Goal: Information Seeking & Learning: Learn about a topic

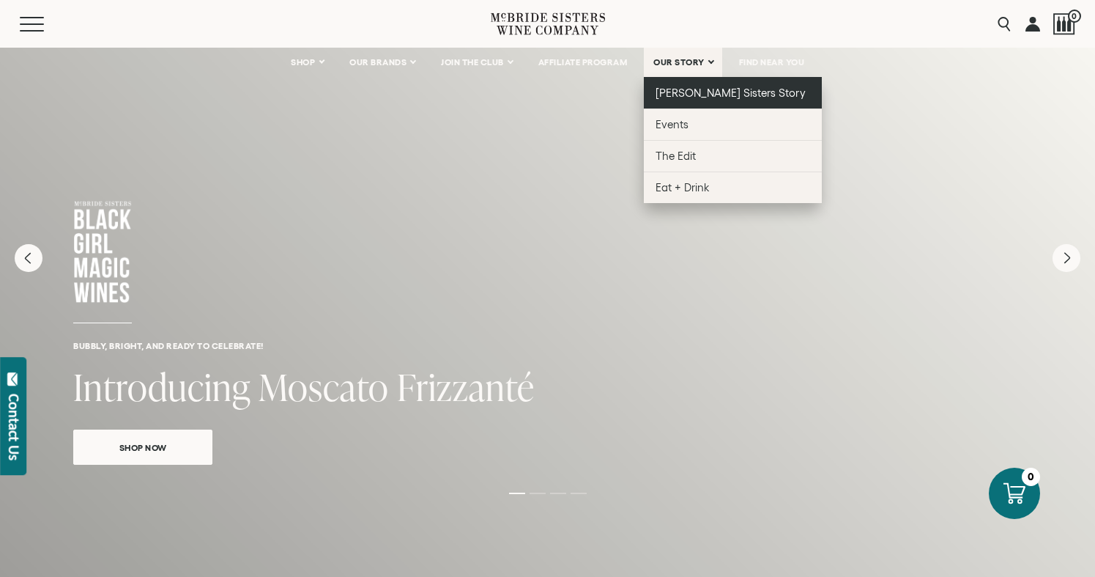
click at [701, 88] on span "[PERSON_NAME] Sisters Story" at bounding box center [731, 92] width 150 height 12
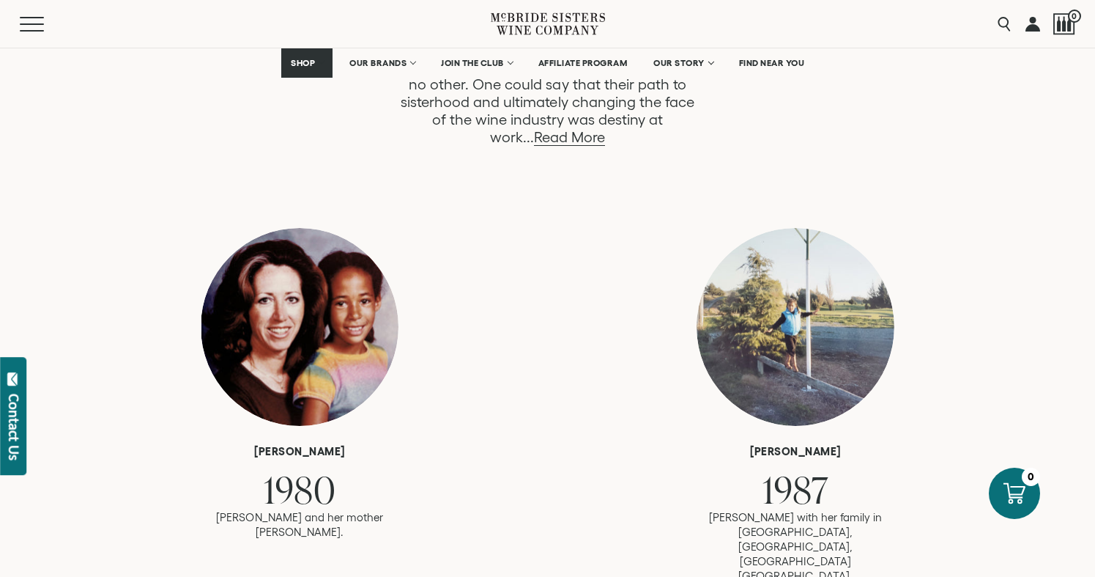
scroll to position [806, 0]
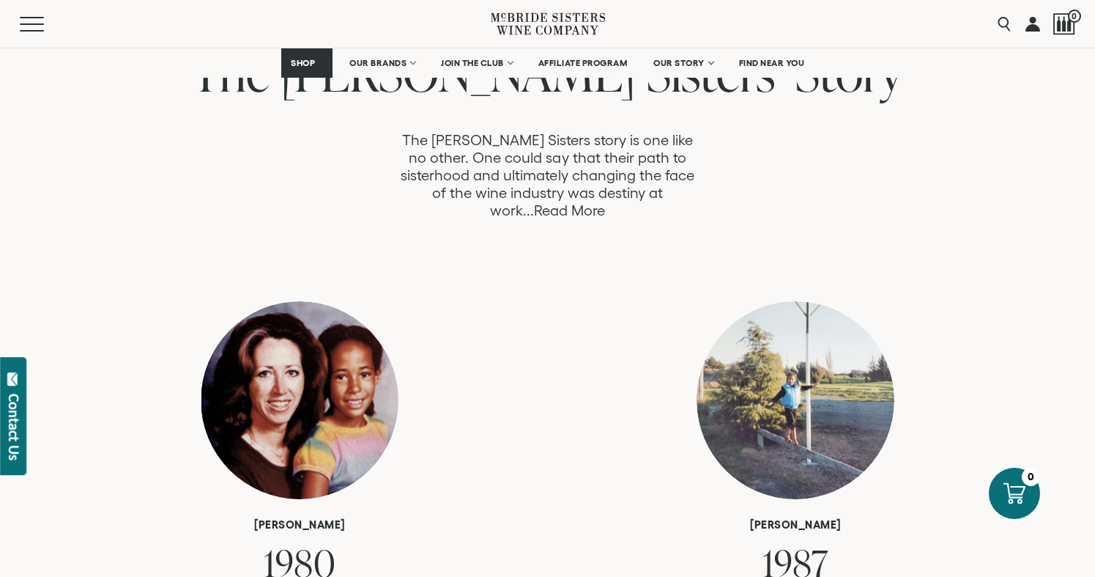
click at [605, 202] on link "Read More" at bounding box center [569, 210] width 71 height 17
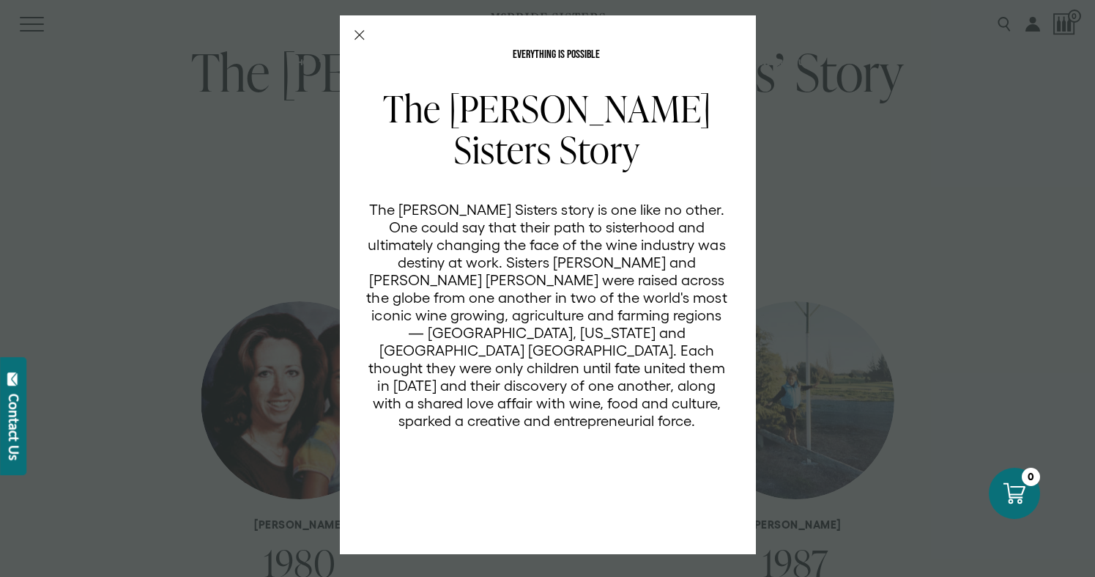
scroll to position [0, 0]
click at [360, 35] on line "Close Modal" at bounding box center [359, 35] width 9 height 9
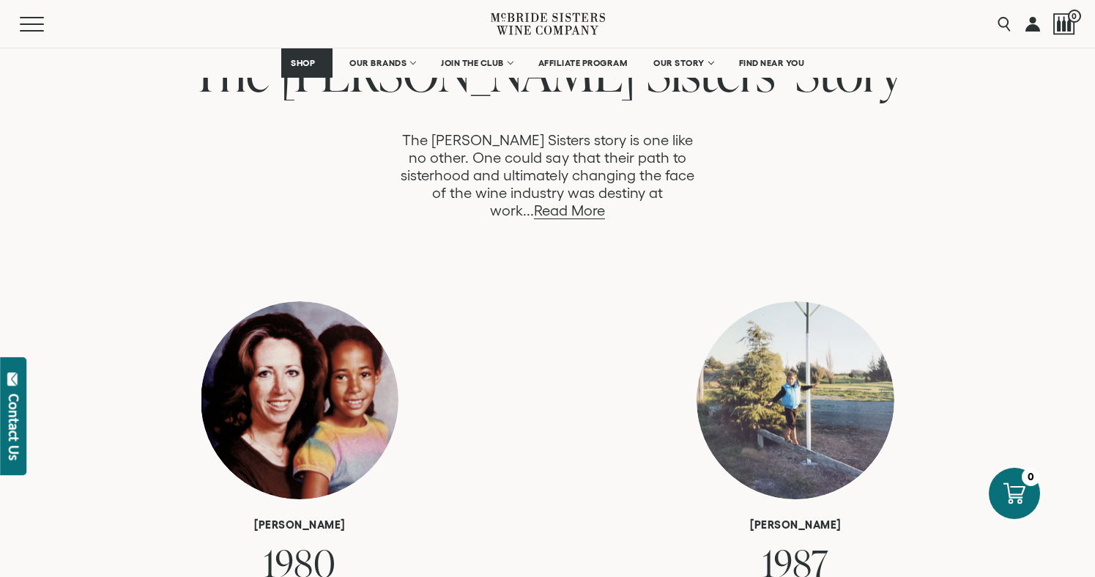
click at [255, 169] on div "Everything is Possible The McBride Sisters’ Story The McBride Sisters story is …" at bounding box center [547, 121] width 895 height 195
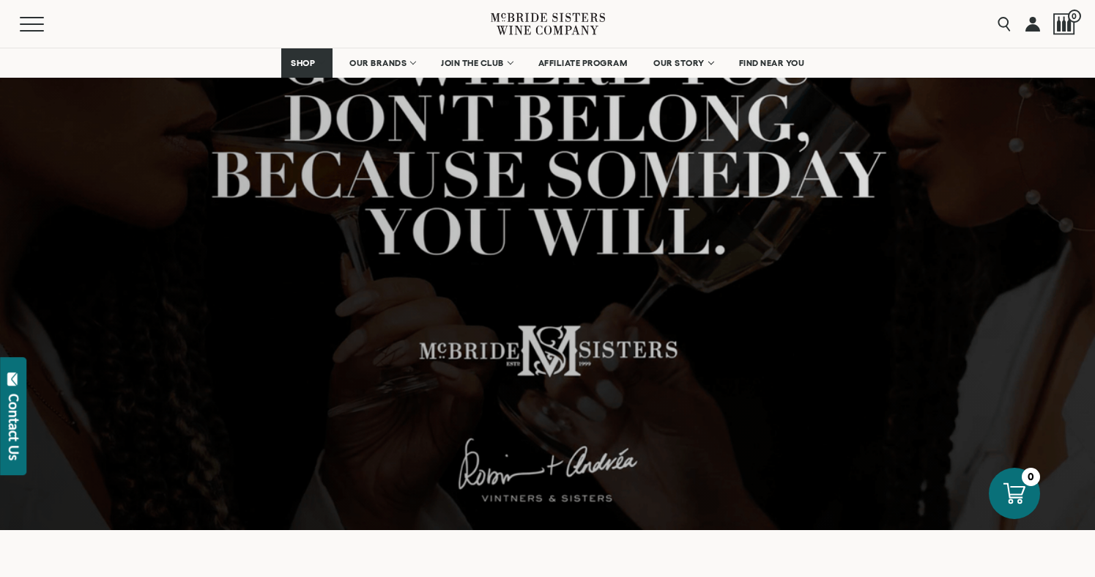
scroll to position [0, 0]
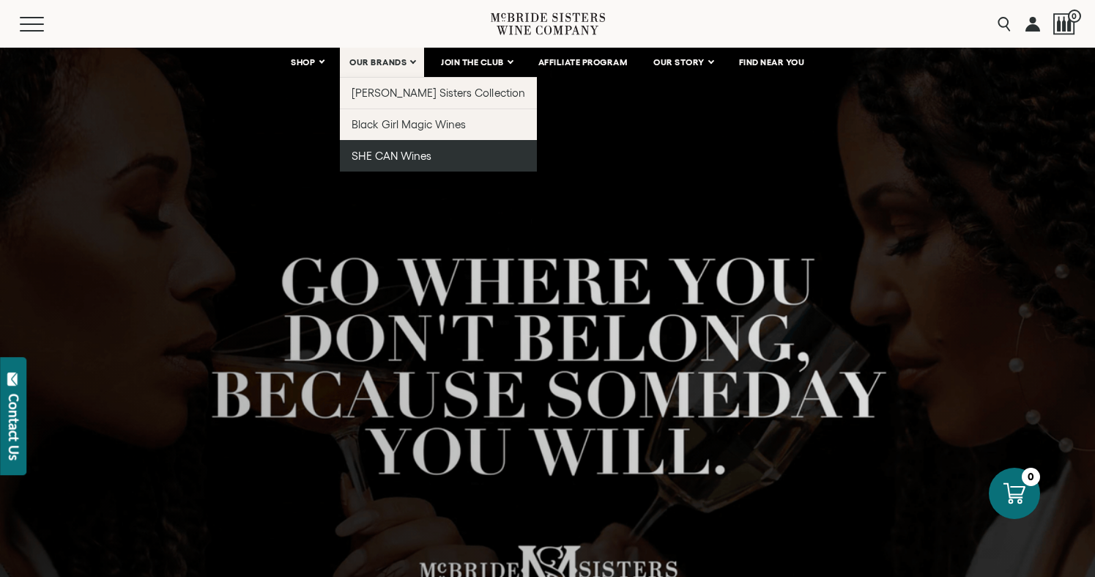
click at [399, 155] on span "SHE CAN Wines" at bounding box center [392, 155] width 80 height 12
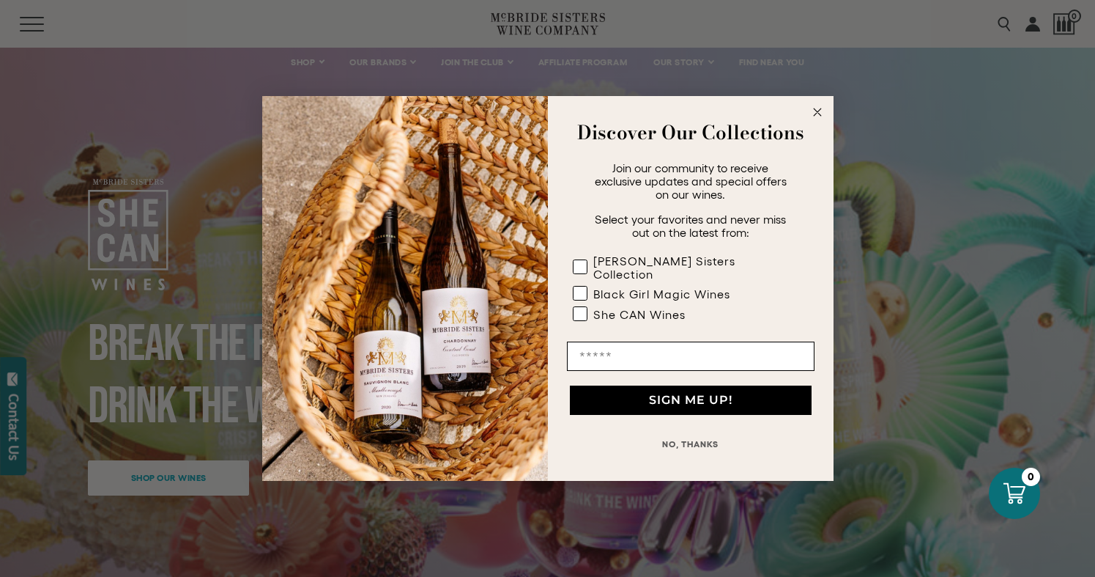
click at [818, 116] on circle "Close dialog" at bounding box center [817, 112] width 17 height 17
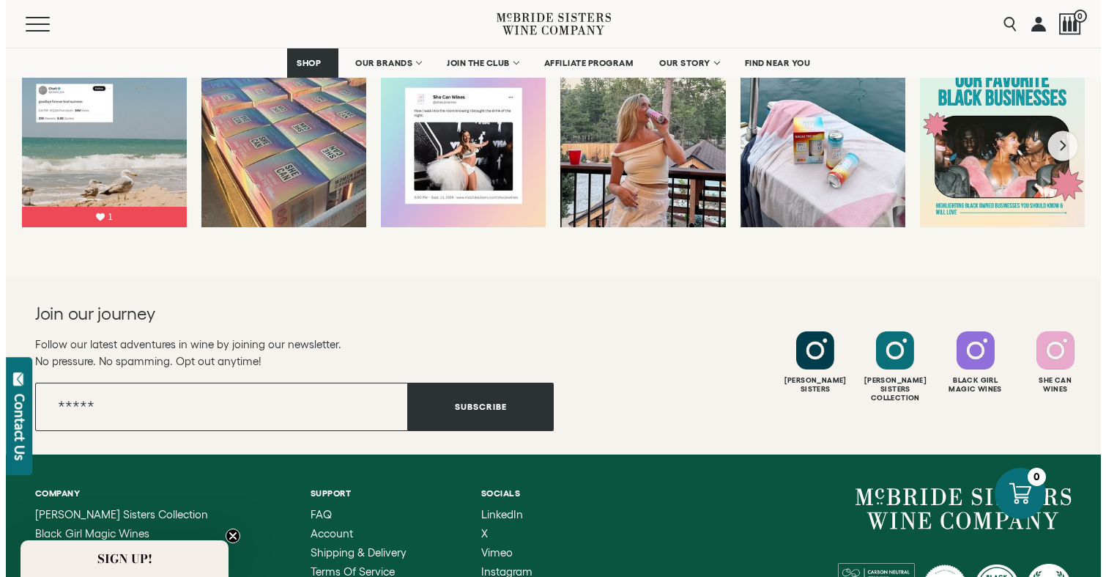
scroll to position [2858, 0]
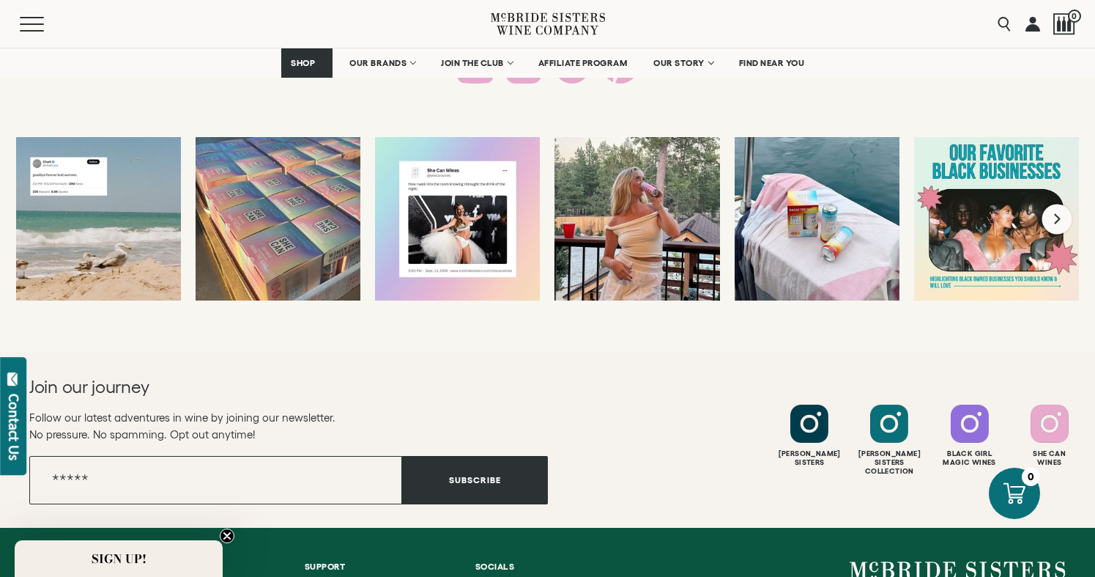
click at [1054, 214] on icon "Next slide" at bounding box center [1058, 219] width 9 height 12
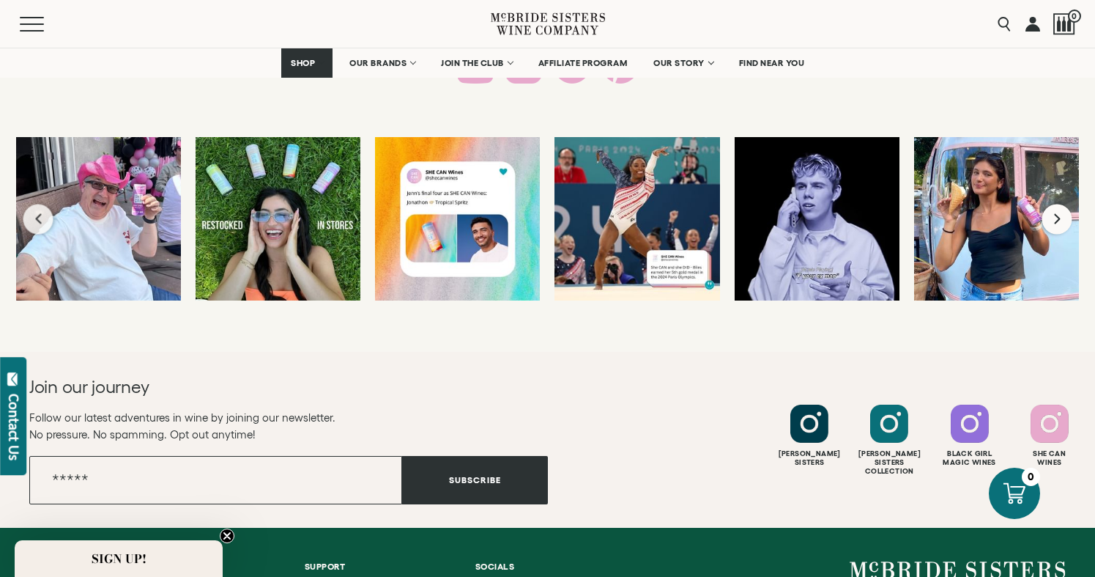
click at [1060, 213] on icon "Next slide" at bounding box center [1058, 219] width 9 height 12
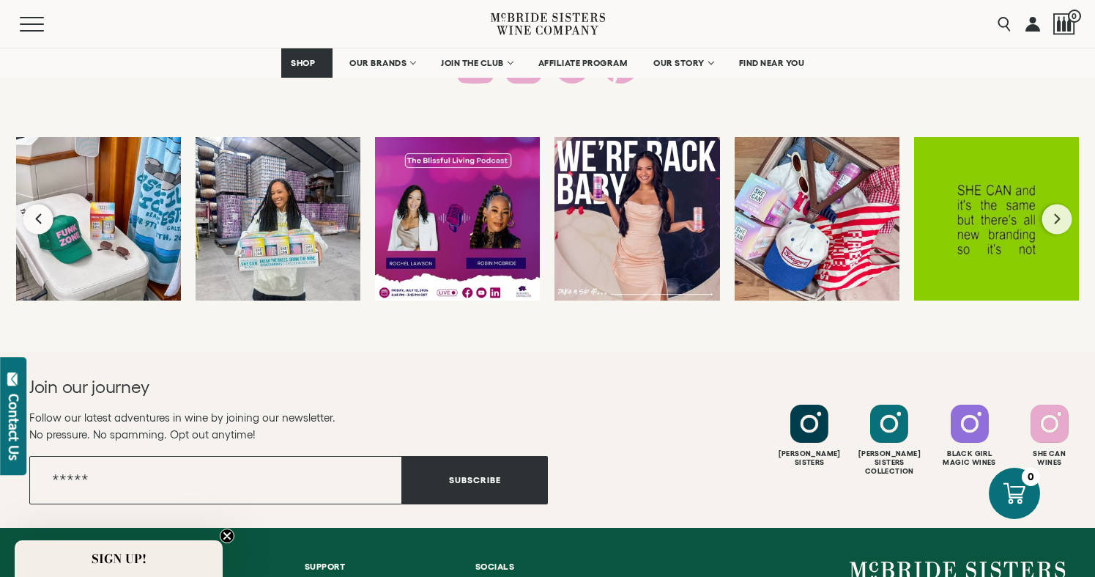
click at [40, 214] on icon "Previous slide" at bounding box center [38, 219] width 9 height 12
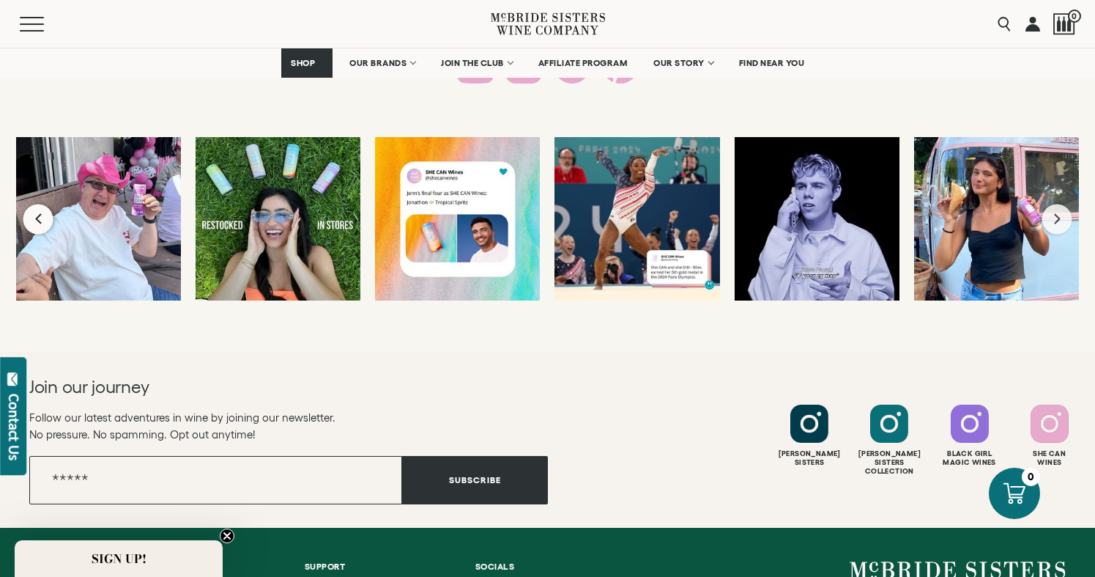
click at [40, 214] on icon "Previous slide" at bounding box center [38, 219] width 9 height 12
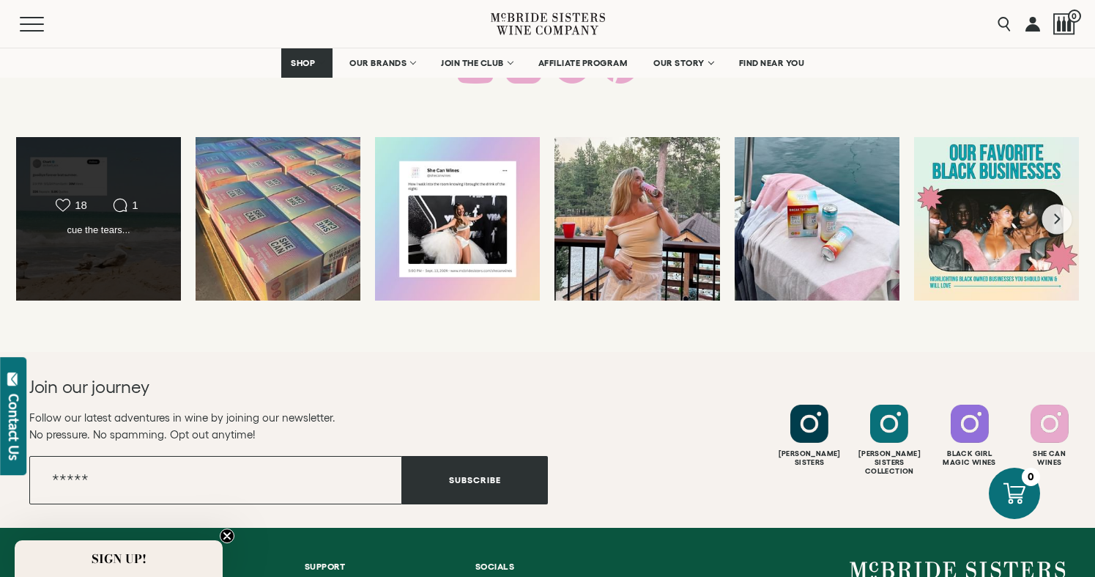
click at [40, 214] on link "Likes Count 18 Comments Count 1 cue the tears... cue the tears... 1 Liked a whi…" at bounding box center [98, 218] width 165 height 163
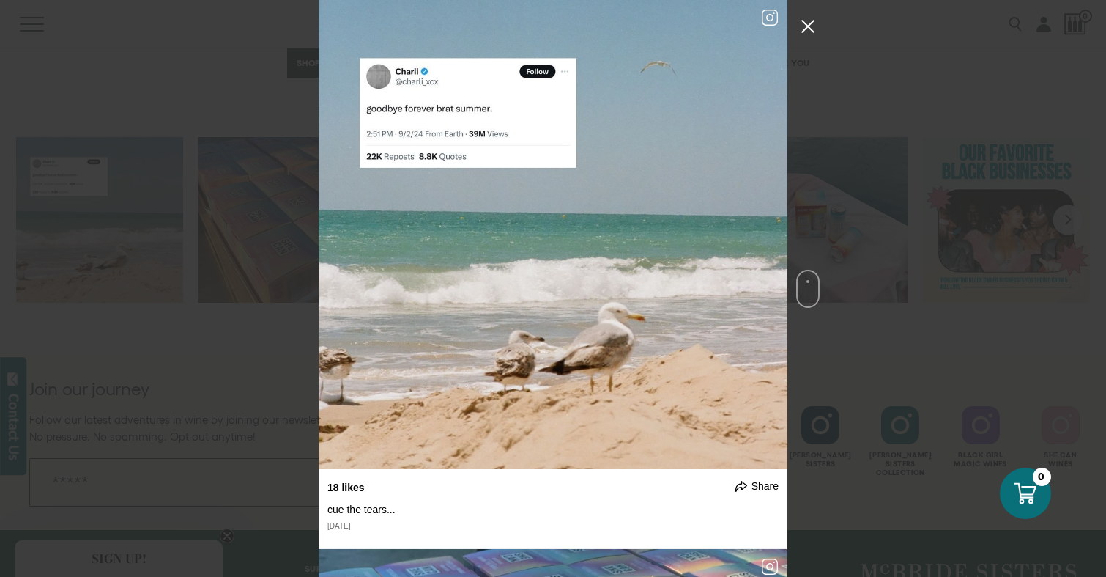
click at [807, 18] on button "Close Instagram Feed Popup" at bounding box center [807, 26] width 23 height 23
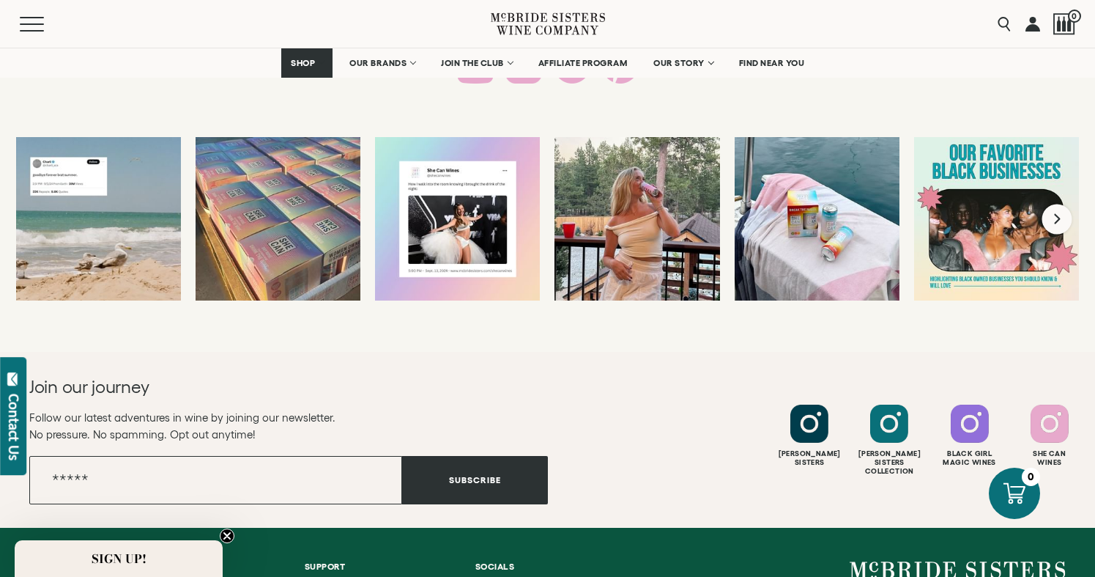
click at [1054, 218] on icon "Next slide" at bounding box center [1058, 219] width 9 height 12
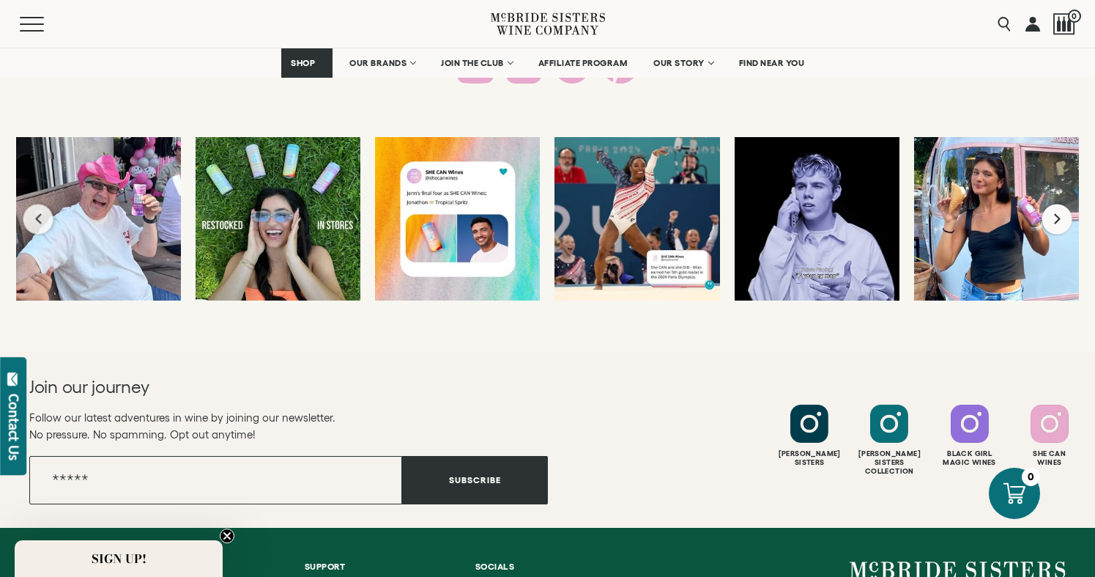
click at [1054, 218] on icon "Next slide" at bounding box center [1058, 219] width 9 height 12
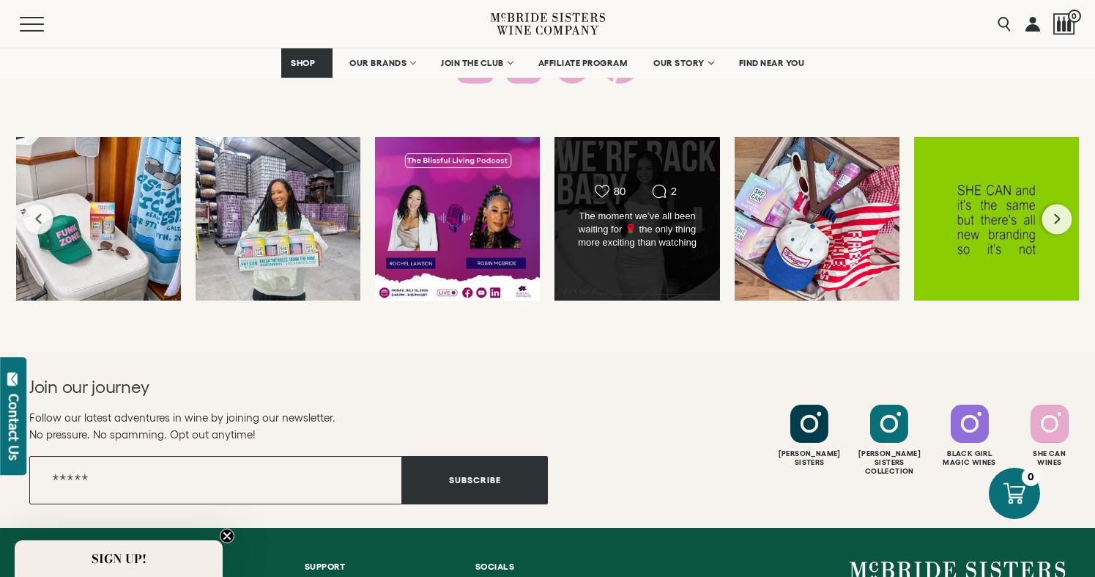
click at [653, 258] on div "Likes Count 80 Comments Count 2 The moment we’ve all been waiting for 🌹 the onl…" at bounding box center [637, 218] width 166 height 165
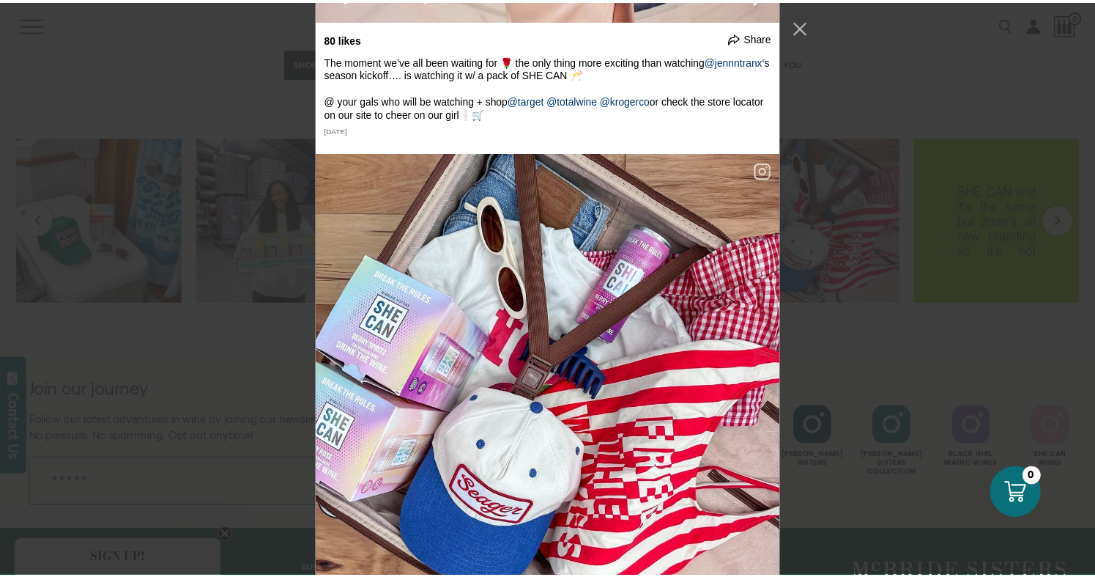
scroll to position [4863, 0]
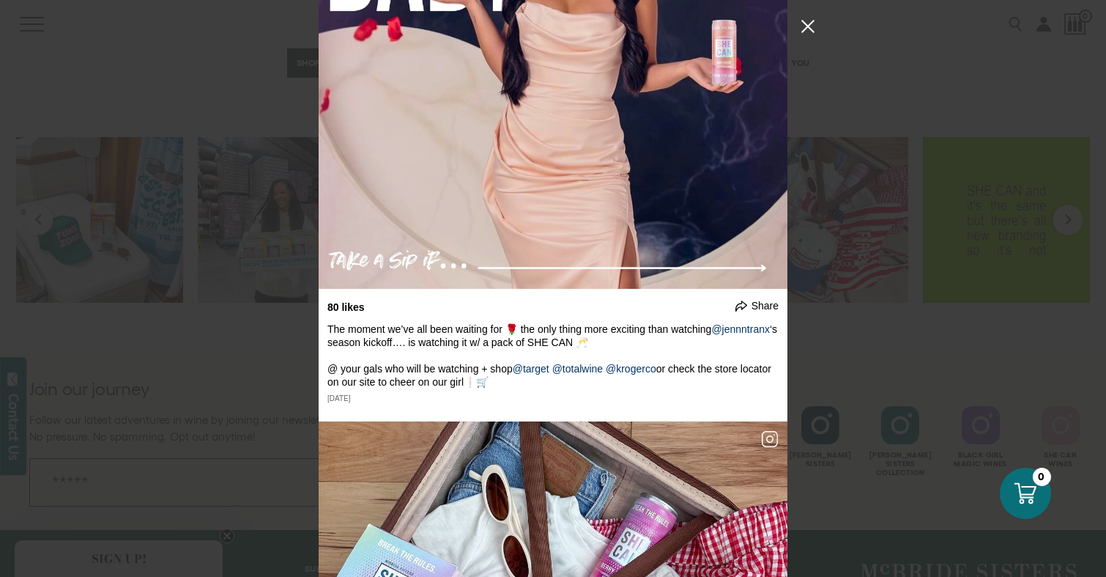
click at [807, 23] on button "Close Instagram Feed Popup" at bounding box center [807, 26] width 23 height 23
